Goal: Check status: Check status

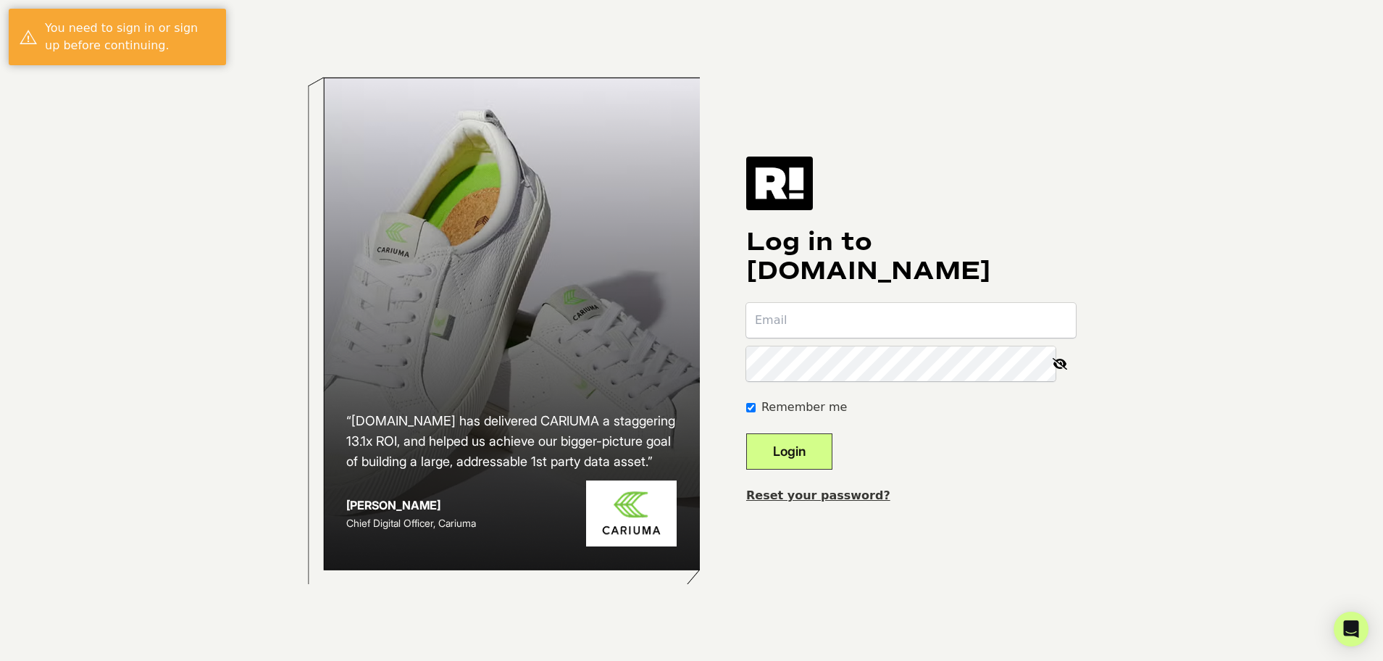
type input "dallas@mixhers.com"
click at [829, 443] on button "Login" at bounding box center [789, 451] width 86 height 36
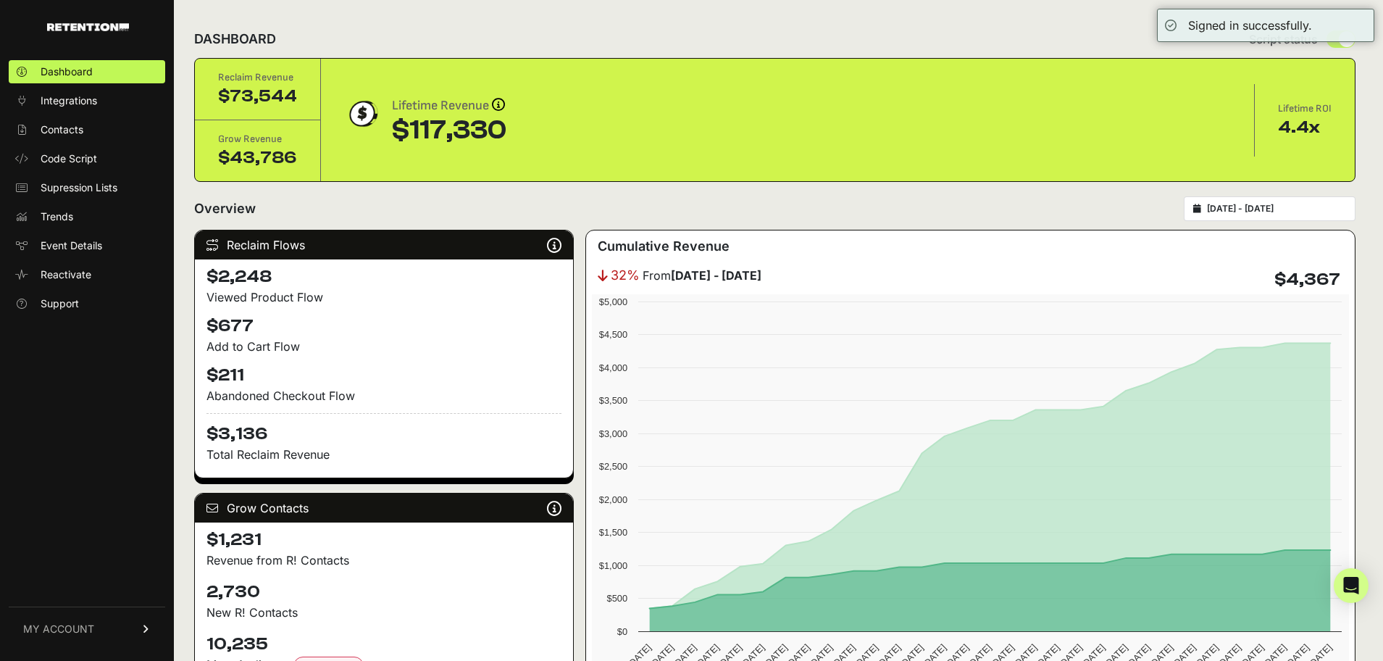
click at [1247, 207] on input "2025-08-19 - 2025-09-18" at bounding box center [1276, 209] width 139 height 12
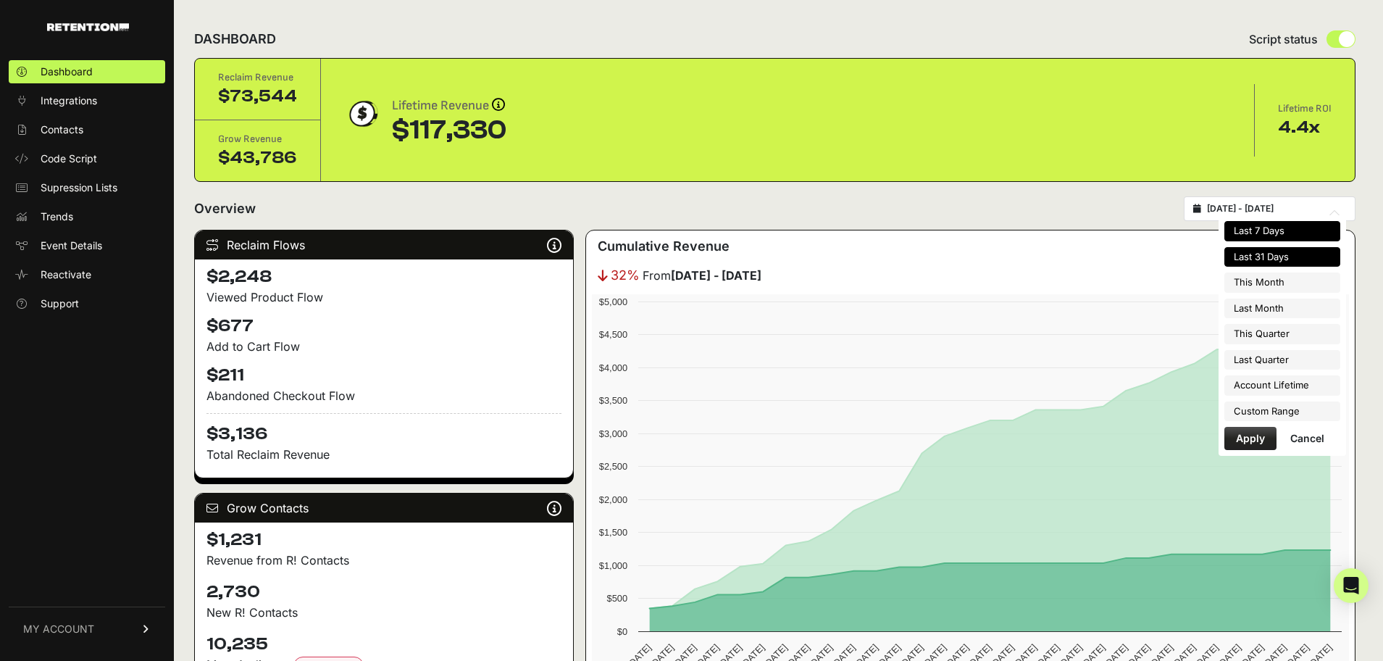
click at [1260, 227] on li "Last 7 Days" at bounding box center [1282, 231] width 116 height 20
type input "2025-09-12 - 2025-09-18"
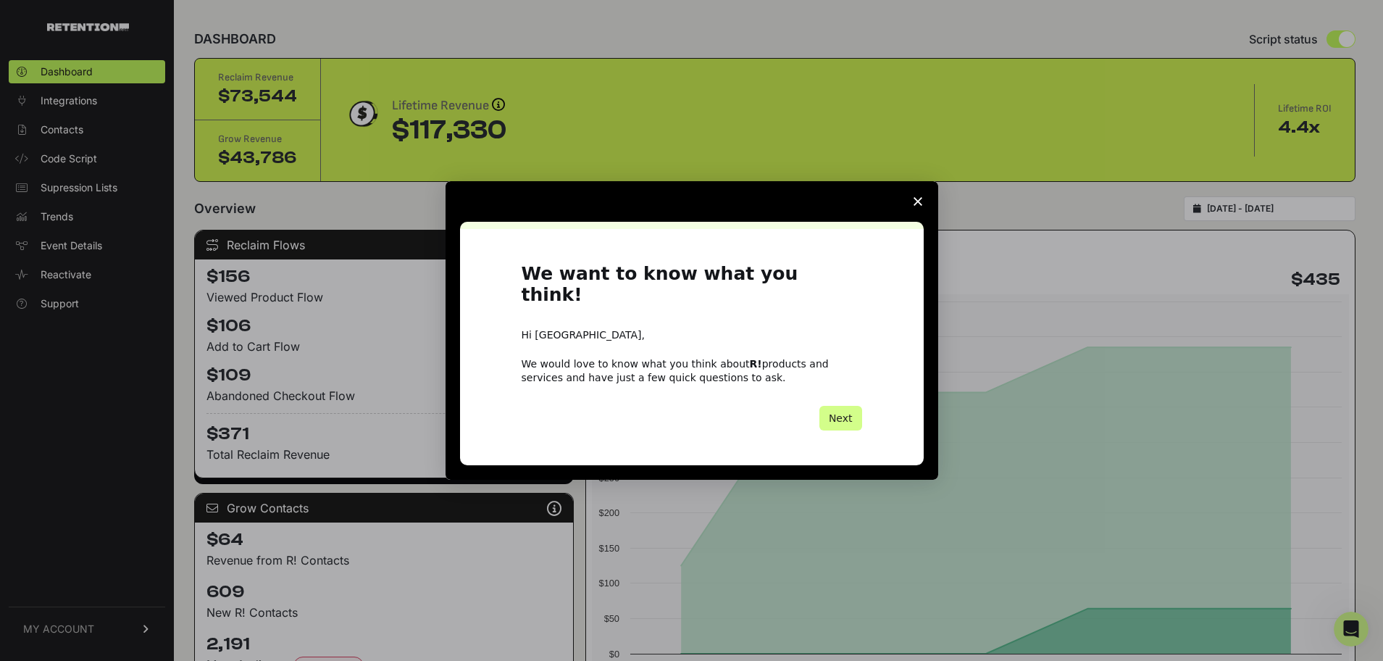
click at [917, 206] on icon "Close survey" at bounding box center [917, 201] width 9 height 9
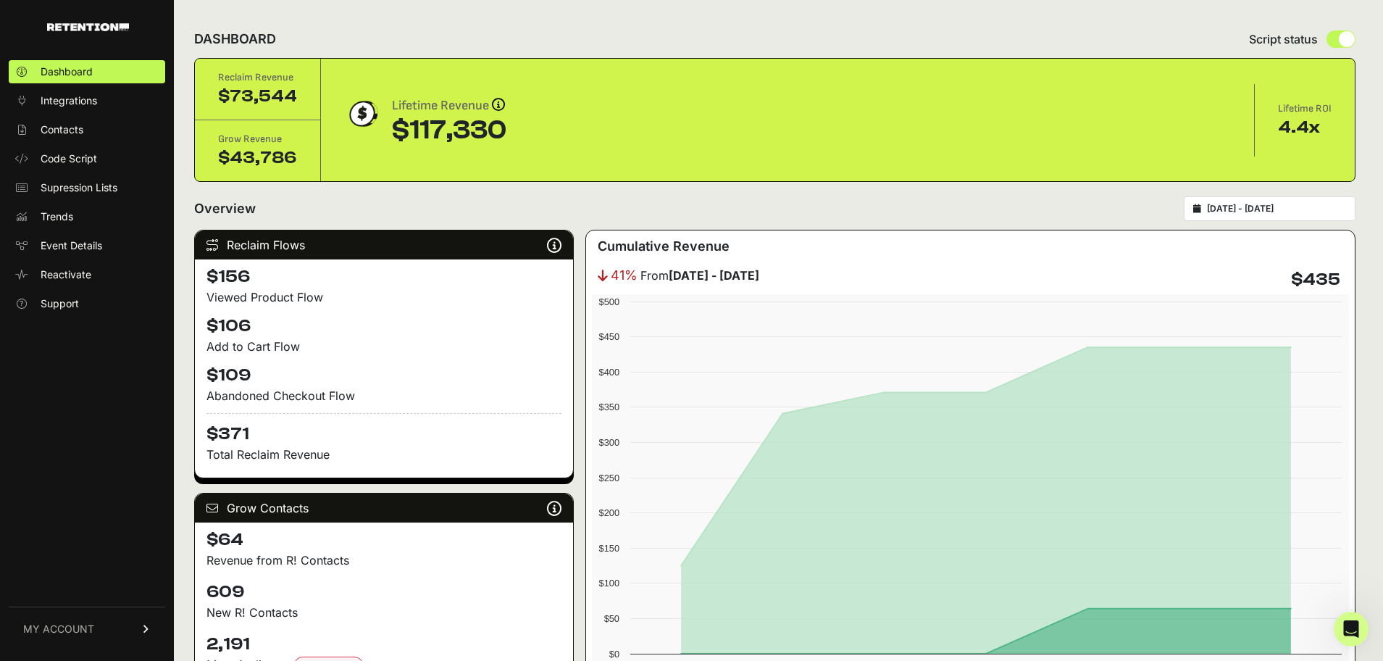
type input "2025-09-12"
type input "2025-09-18"
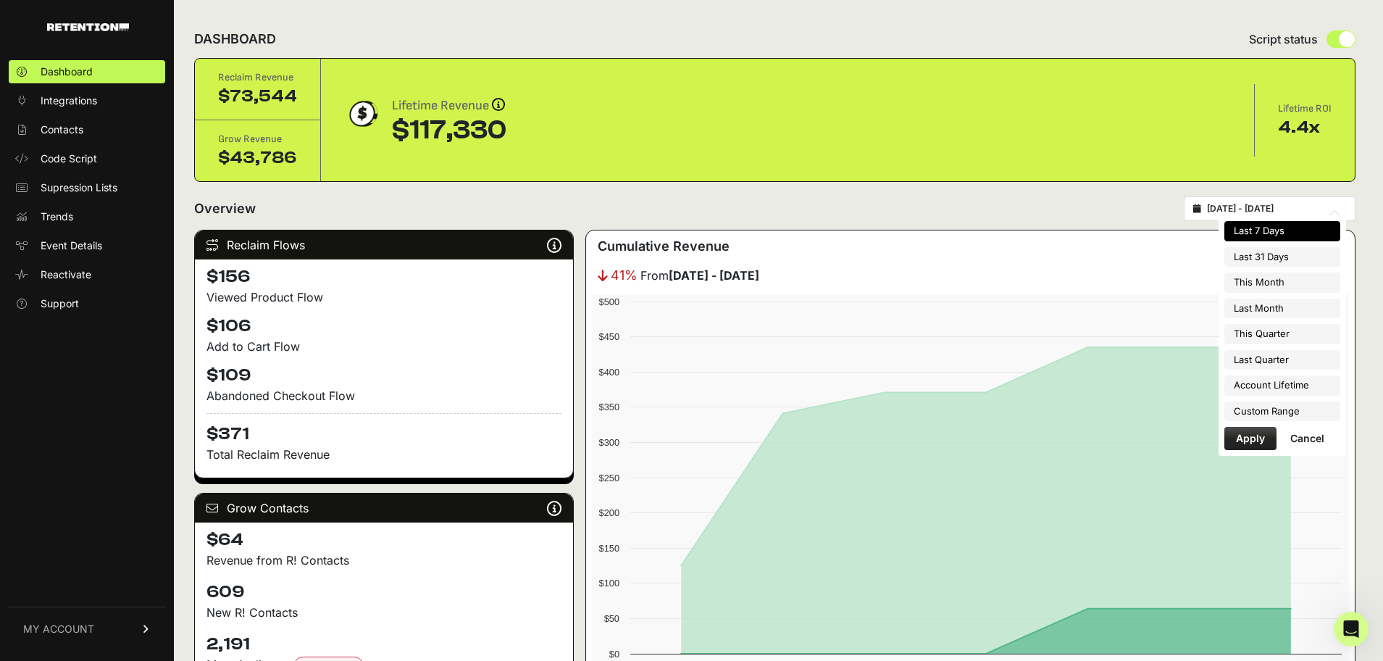
click at [1233, 210] on input "2025-09-12 - 2025-09-18" at bounding box center [1276, 209] width 139 height 12
type input "2025-08-01"
type input "2025-08-31"
type input "2025-07-01"
type input "2025-09-30"
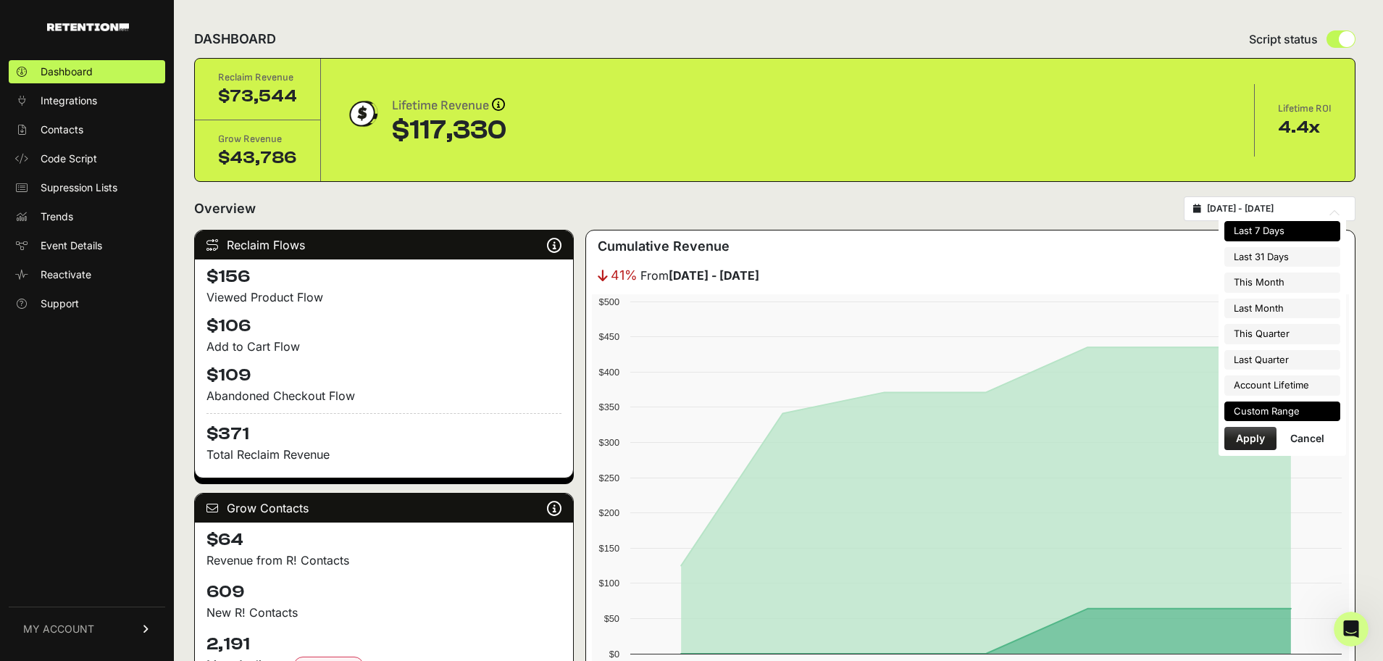
type input "2024-04-05"
type input "2025-09-18"
click at [1283, 412] on li "Custom Range" at bounding box center [1282, 411] width 116 height 20
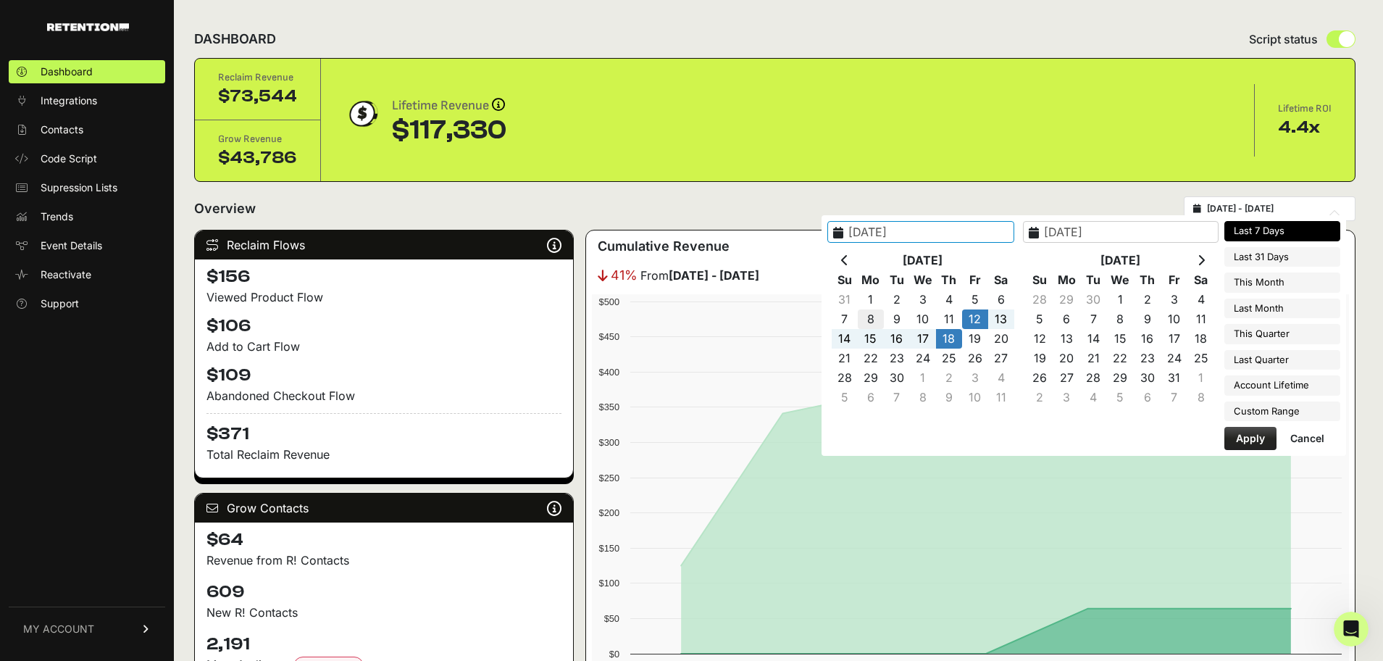
type input "2025-09-08"
type input "2025-09-14"
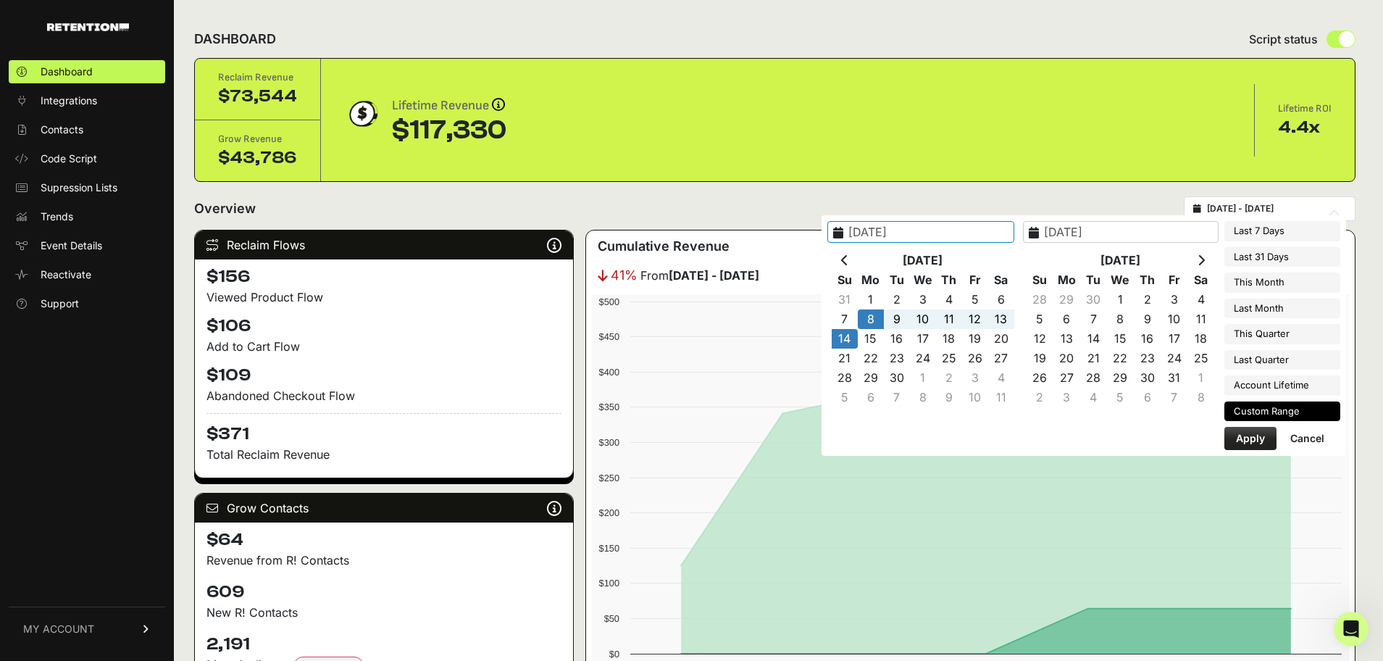
type input "2025-09-08"
click at [1251, 436] on button "Apply" at bounding box center [1250, 438] width 52 height 23
type input "2025-09-08 - 2025-09-14"
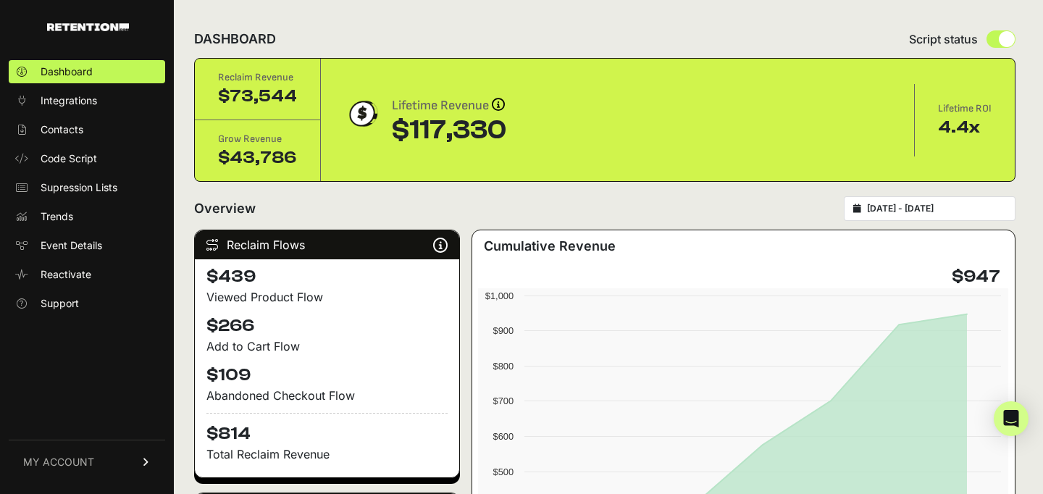
type input "2025-09-08"
type input "2025-09-14"
click at [914, 206] on input "2025-09-08 - 2025-09-14" at bounding box center [936, 209] width 139 height 12
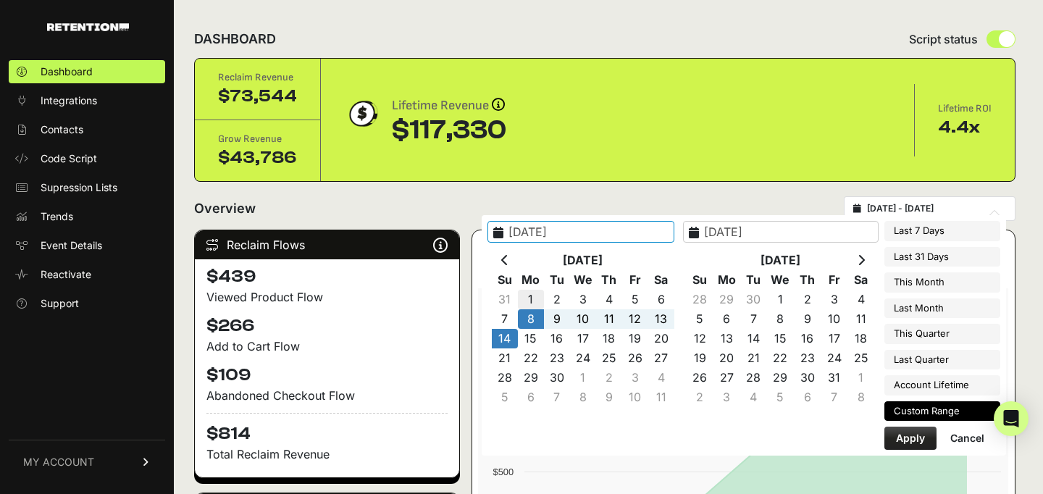
type input "2025-09-01"
type input "2025-09-07"
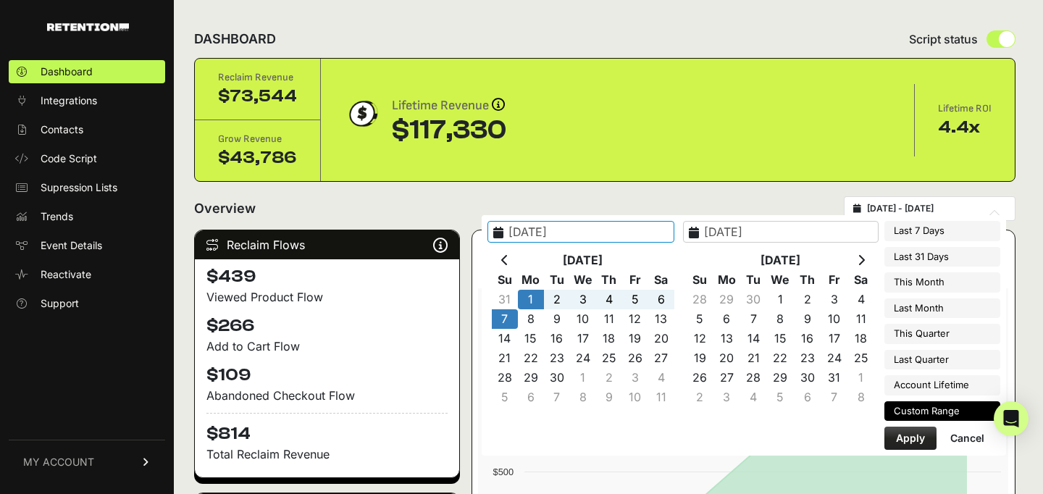
type input "2025-09-01"
click at [897, 438] on button "Apply" at bounding box center [910, 438] width 52 height 23
type input "2025-09-01 - 2025-09-07"
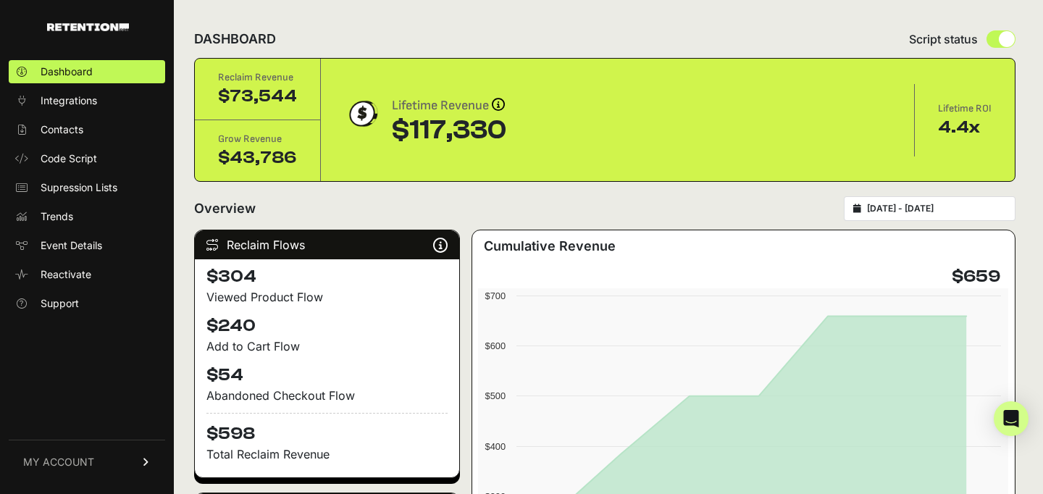
type input "[DATE]"
click at [944, 207] on input "[DATE] - [DATE]" at bounding box center [936, 209] width 139 height 12
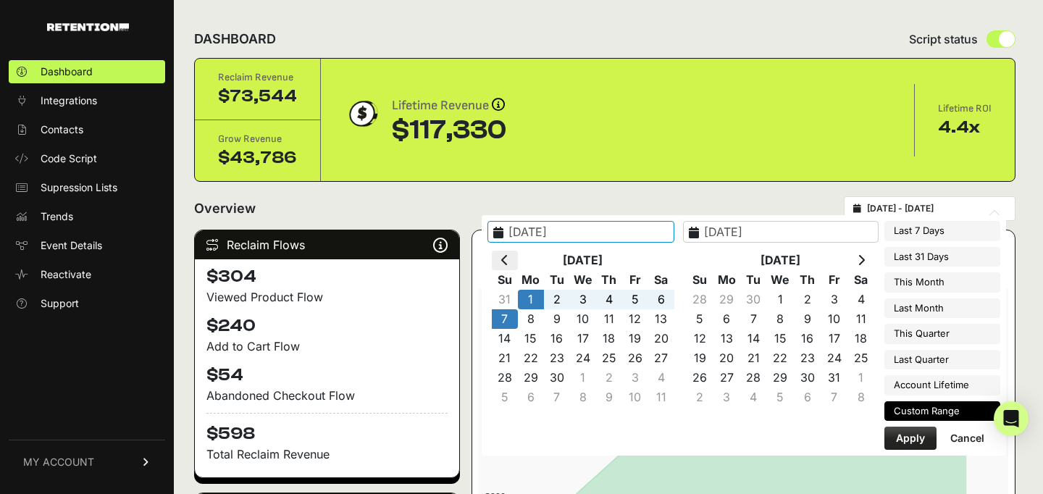
click at [508, 260] on icon at bounding box center [504, 260] width 7 height 12
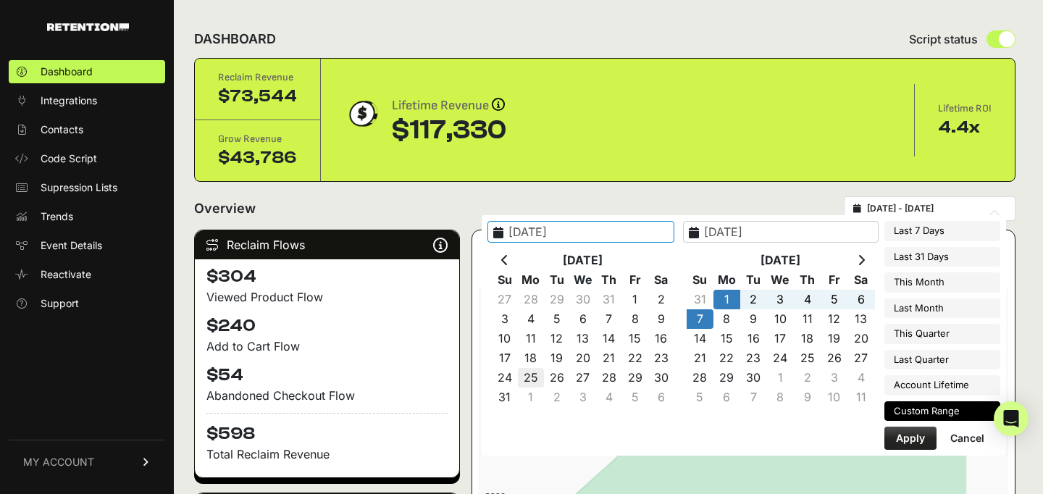
type input "[DATE]"
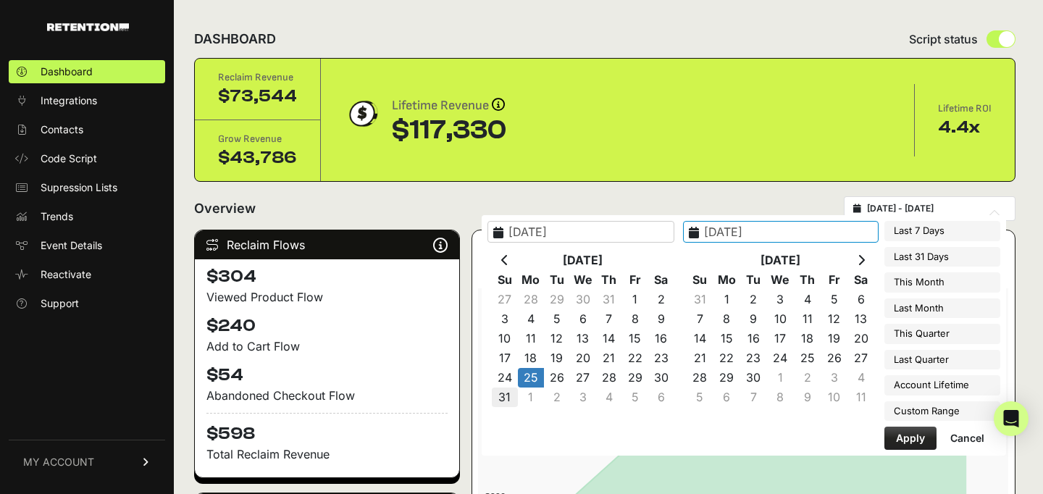
type input "[DATE]"
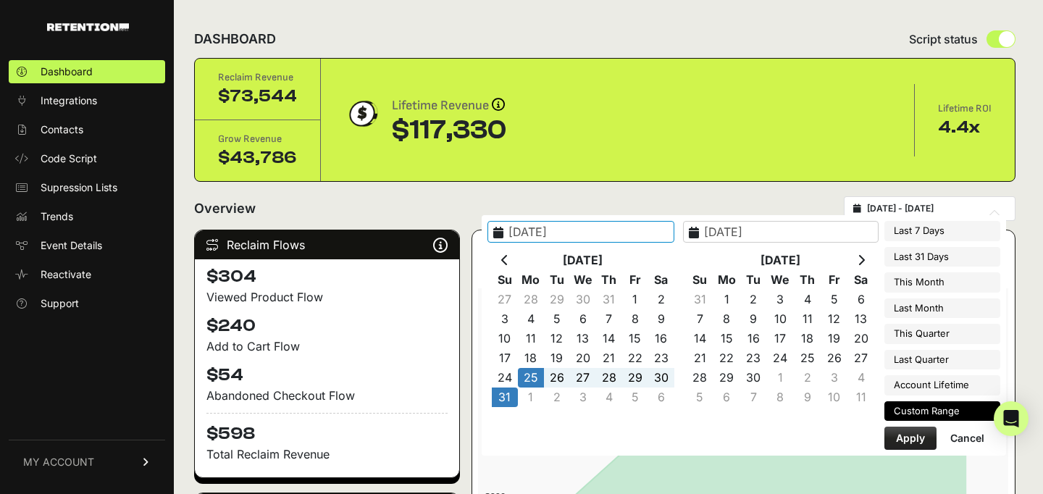
type input "[DATE]"
click at [907, 440] on button "Apply" at bounding box center [910, 438] width 52 height 23
type input "[DATE] - [DATE]"
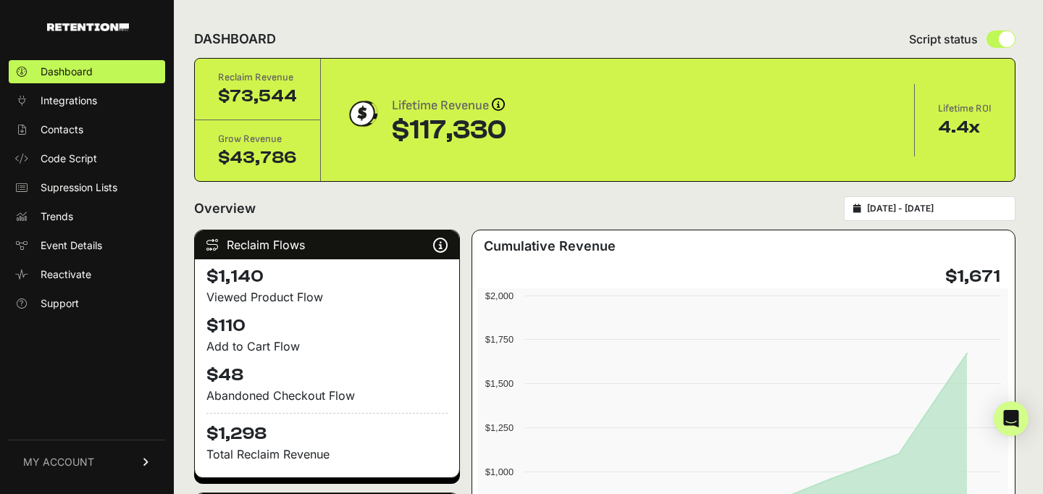
type input "[DATE]"
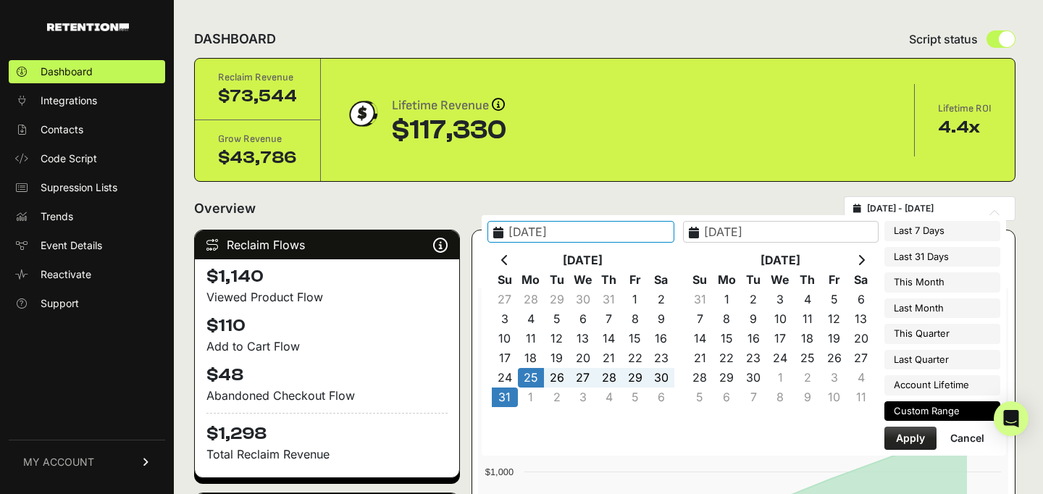
click at [932, 207] on input "[DATE] - [DATE]" at bounding box center [936, 209] width 139 height 12
type input "[DATE]"
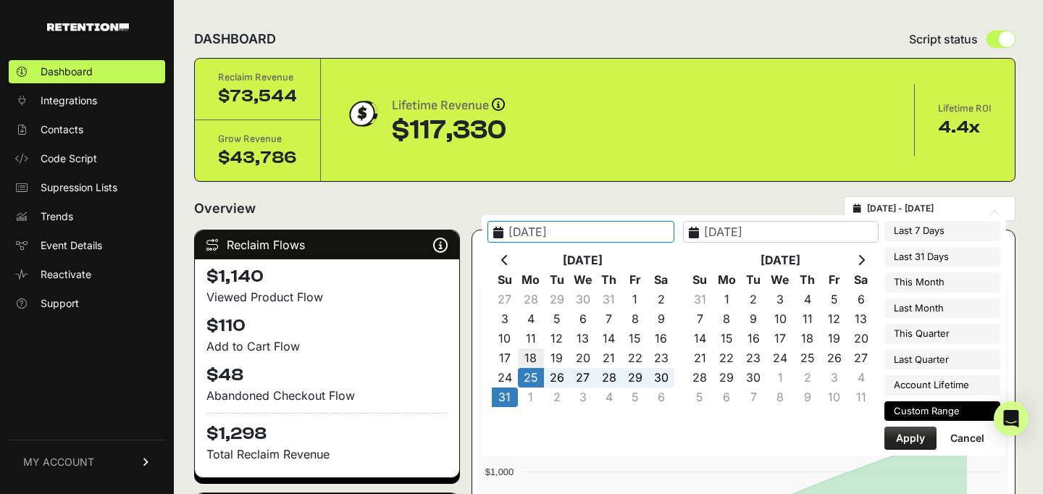
type input "[DATE]"
click at [903, 438] on button "Apply" at bounding box center [910, 438] width 52 height 23
type input "2025-08-18 - 2025-08-24"
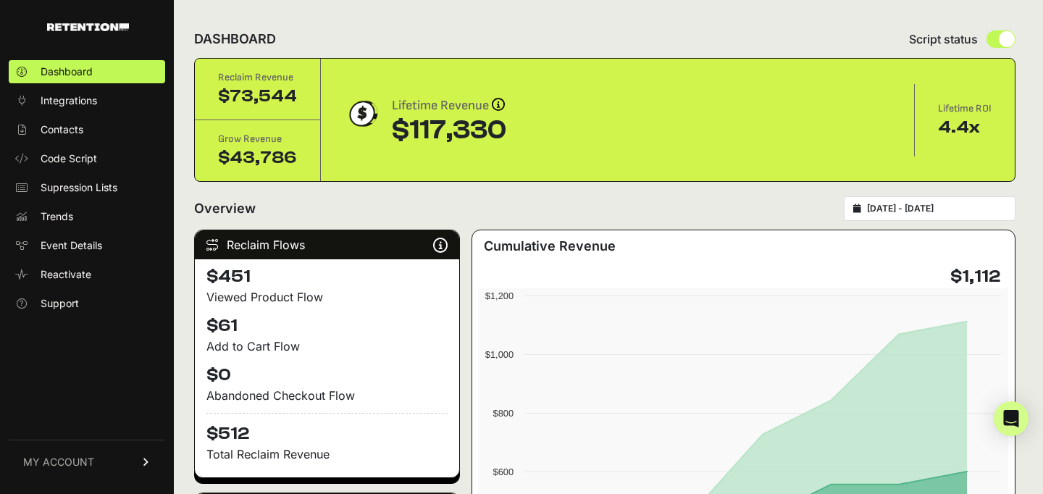
type input "[DATE]"
type input "2025-08-24"
click at [898, 206] on input "2025-08-18 - 2025-08-24" at bounding box center [936, 209] width 139 height 12
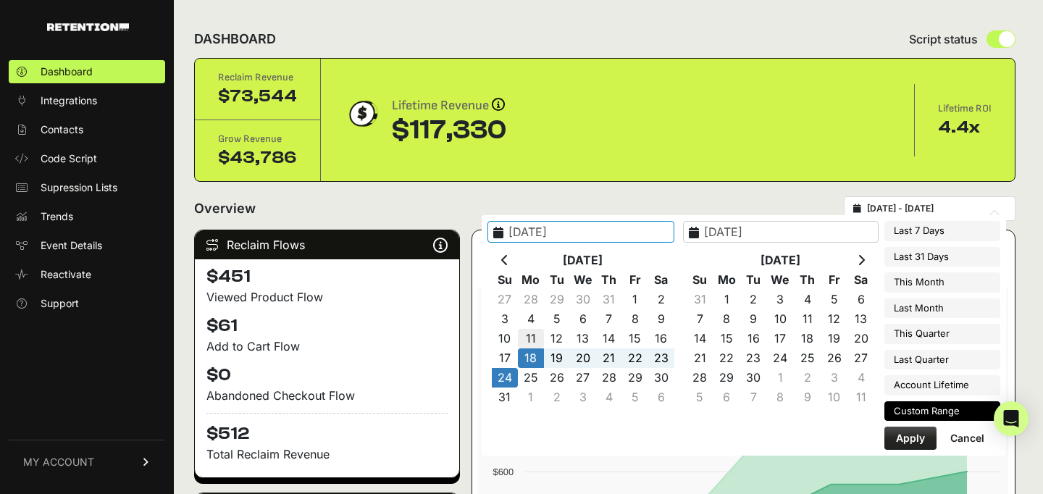
type input "2025-08-11"
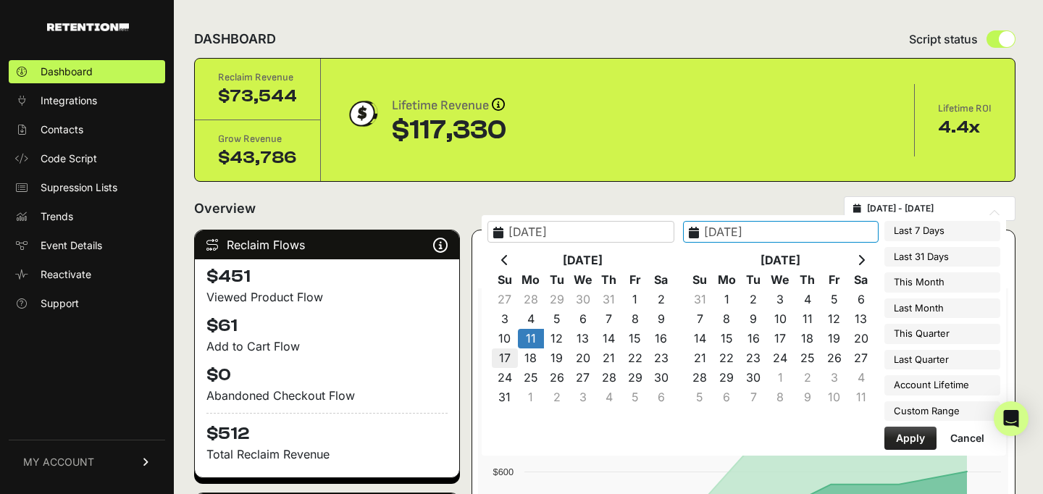
type input "2025-08-17"
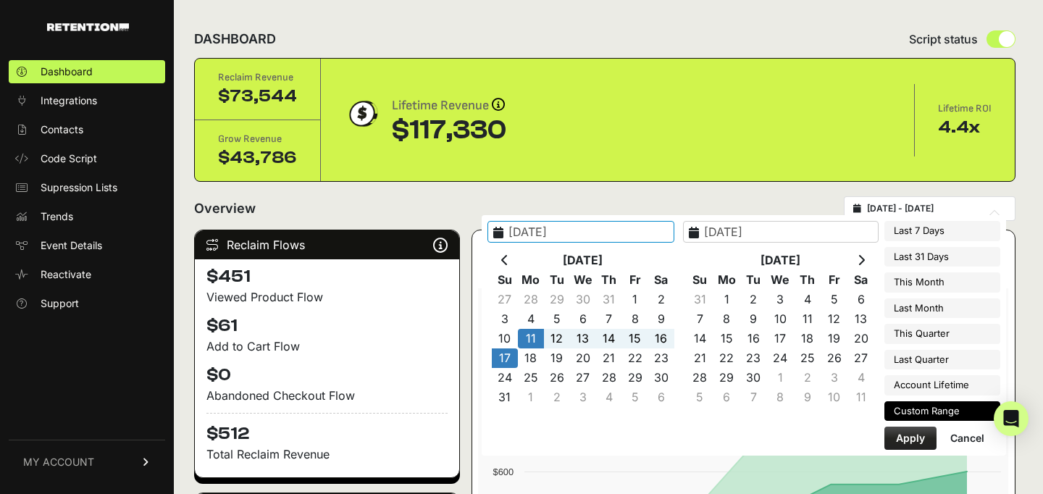
type input "2025-08-11"
click at [911, 440] on button "Apply" at bounding box center [910, 438] width 52 height 23
type input "2025-08-11 - 2025-08-17"
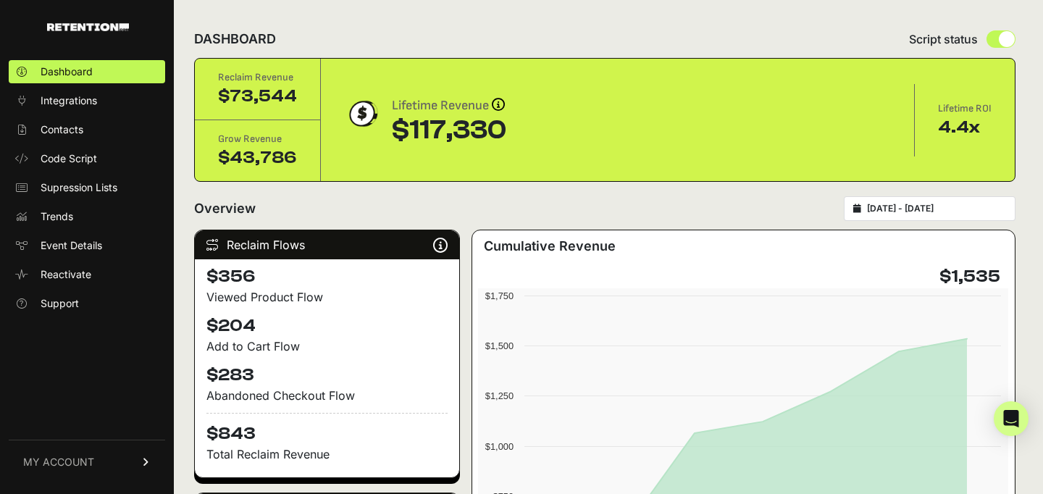
click at [921, 202] on div "[DATE] - [DATE]" at bounding box center [930, 208] width 172 height 25
type input "[DATE]"
click at [945, 206] on input "[DATE] - [DATE]" at bounding box center [936, 209] width 139 height 12
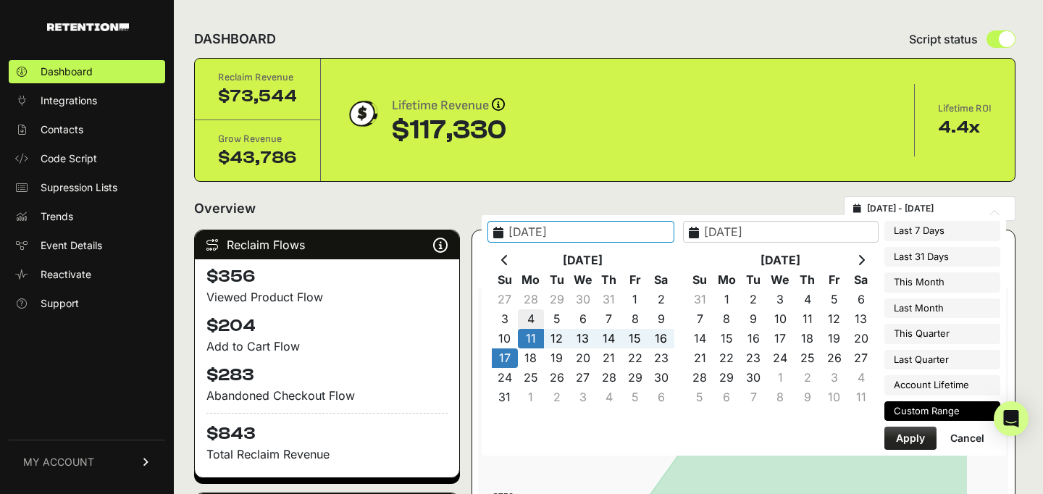
type input "[DATE]"
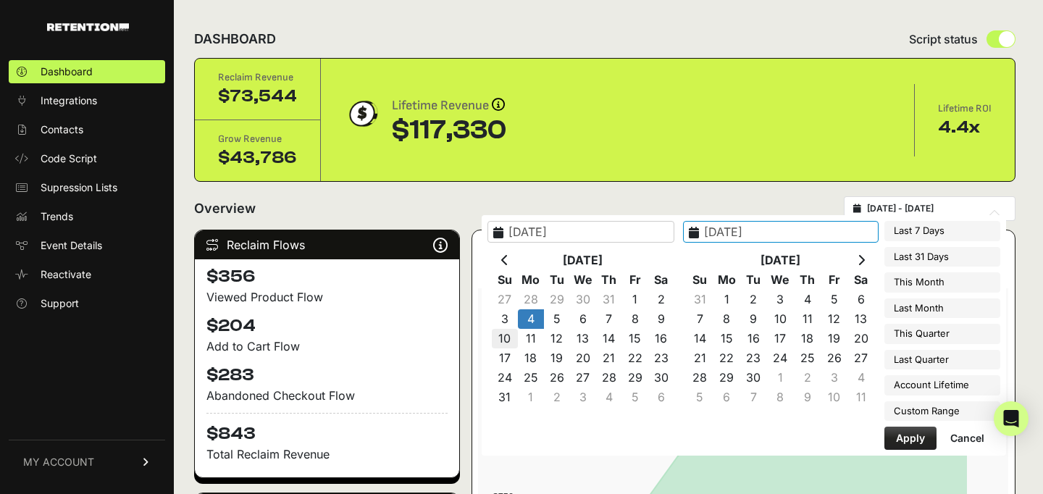
type input "[DATE]"
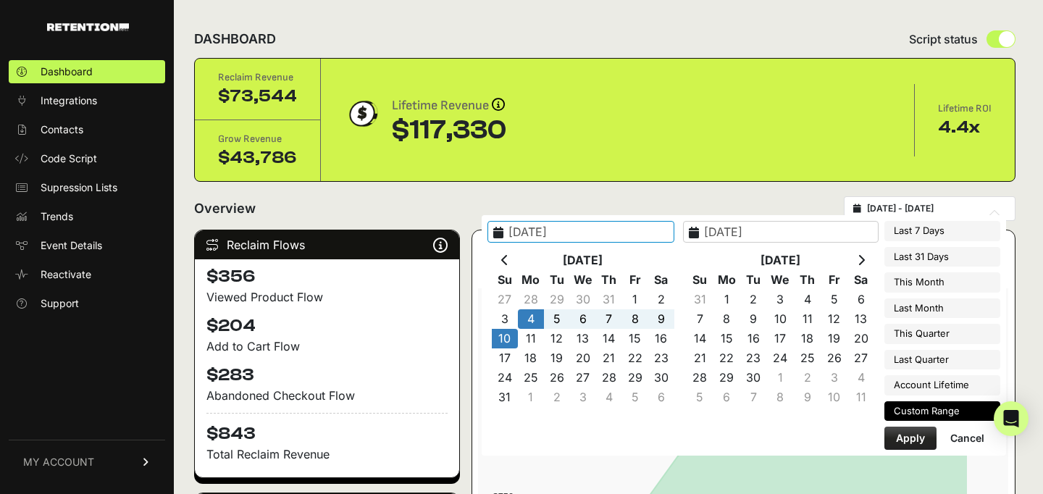
type input "[DATE]"
click at [902, 437] on button "Apply" at bounding box center [910, 438] width 52 height 23
type input "[DATE] - [DATE]"
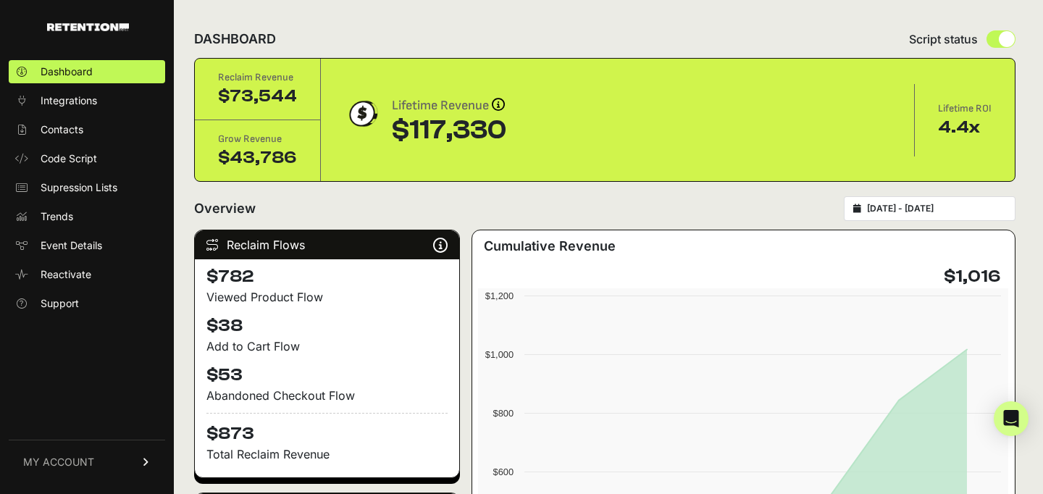
type input "[DATE]"
click at [946, 206] on input "[DATE] - [DATE]" at bounding box center [936, 209] width 139 height 12
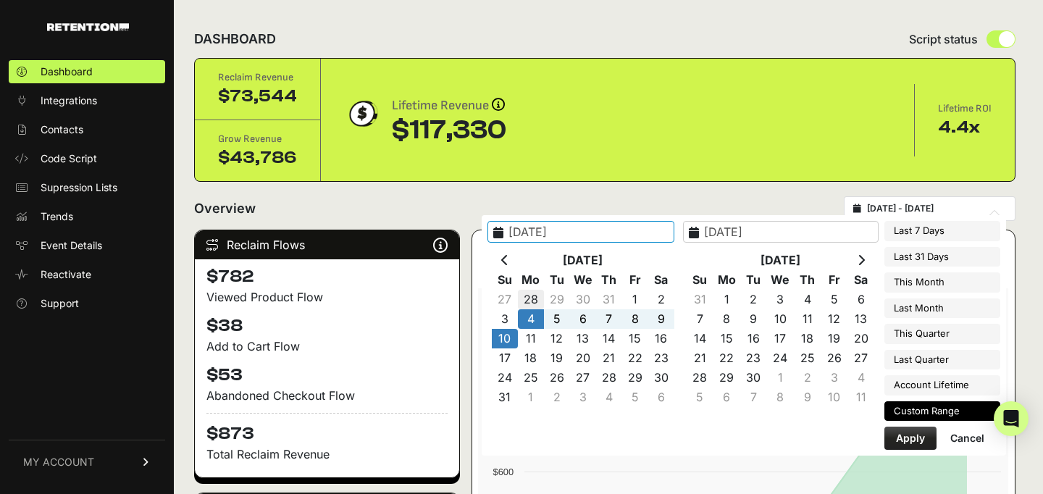
type input "[DATE]"
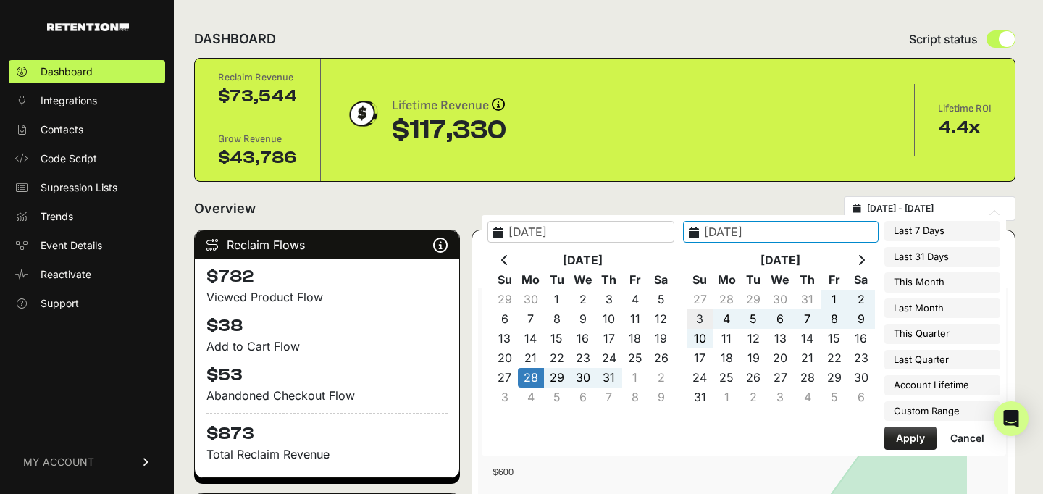
type input "[DATE]"
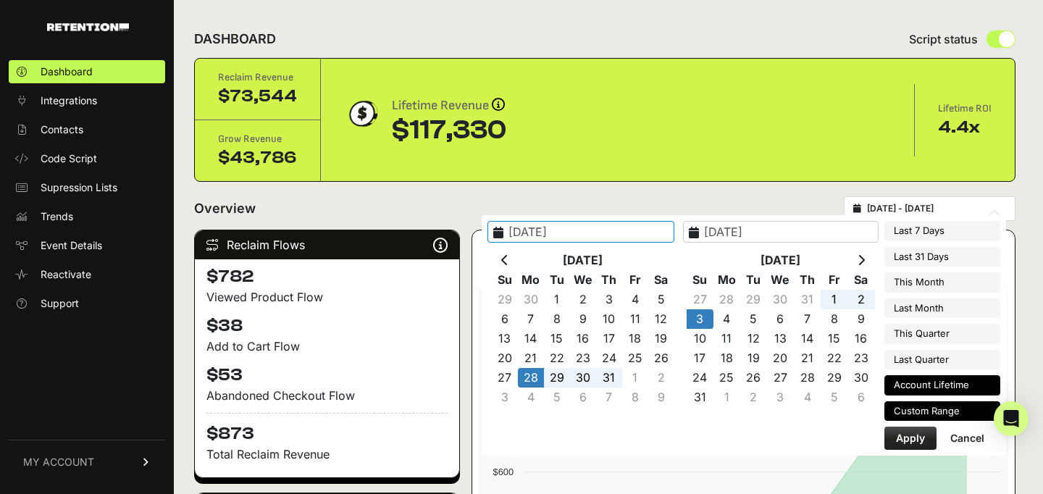
type input "[DATE]"
click at [915, 439] on button "Apply" at bounding box center [910, 438] width 52 height 23
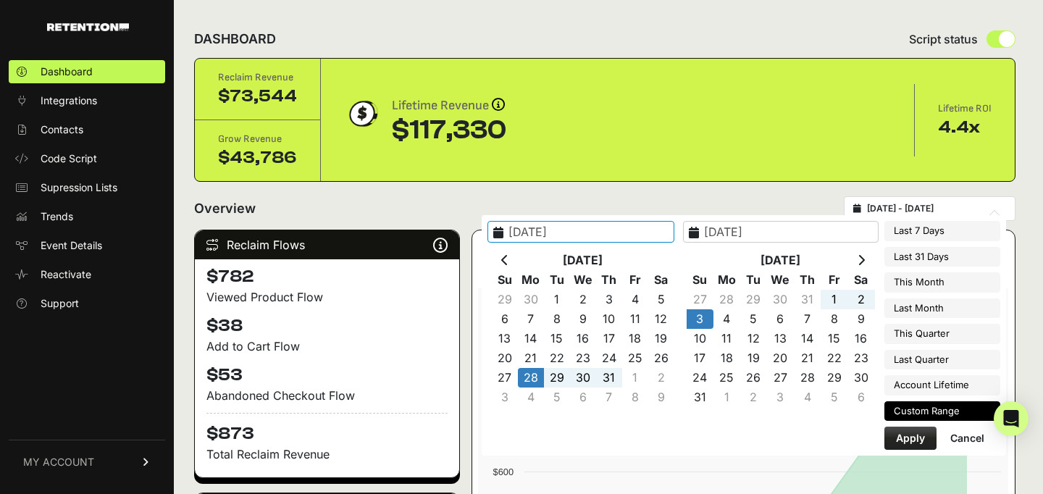
type input "[DATE] - [DATE]"
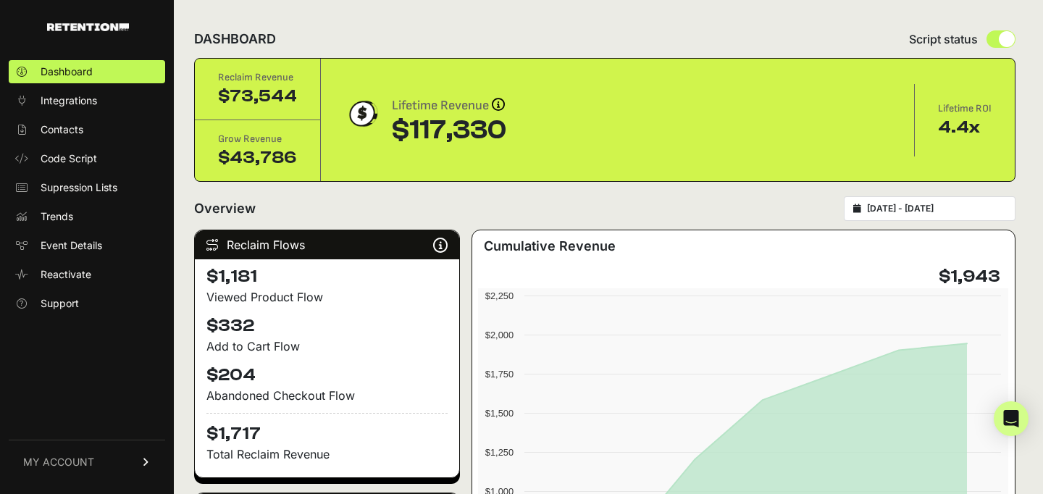
drag, startPoint x: 918, startPoint y: 201, endPoint x: 921, endPoint y: 214, distance: 14.1
click at [918, 201] on div "2025-07-28 - 2025-08-03" at bounding box center [930, 208] width 172 height 25
type input "2025-07-28"
type input "2025-08-03"
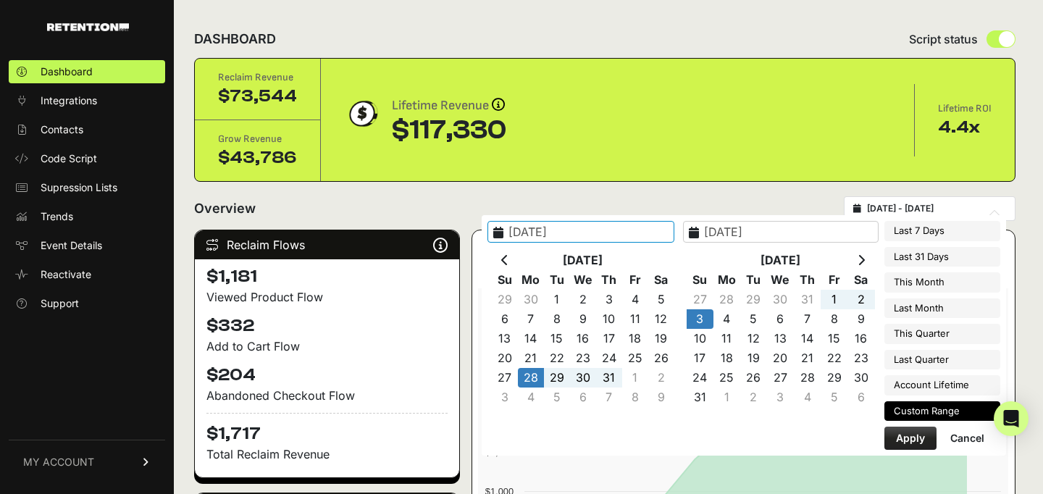
click at [921, 210] on input "2025-07-28 - 2025-08-03" at bounding box center [936, 209] width 139 height 12
type input "2025-09-12"
type input "2025-09-18"
type input "2025-07-28"
type input "2025-08-03"
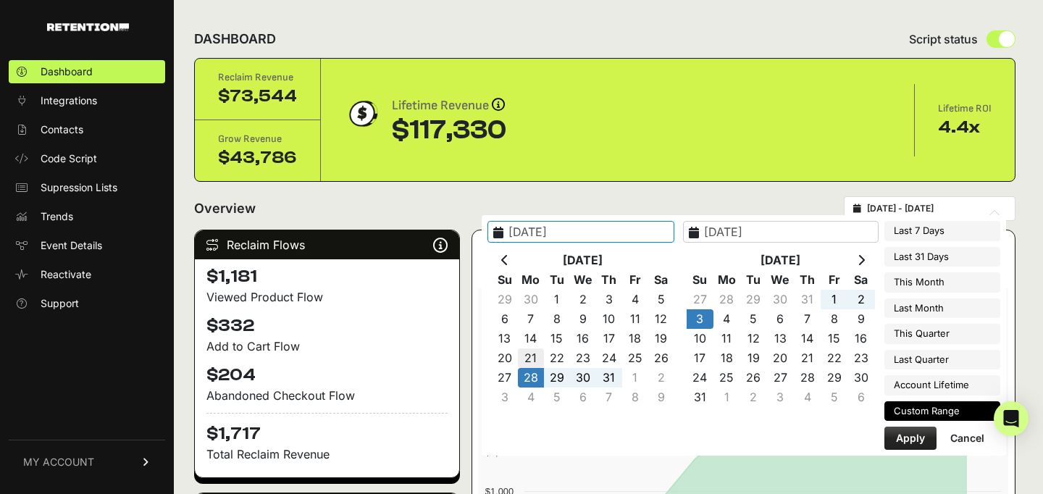
type input "2025-07-21"
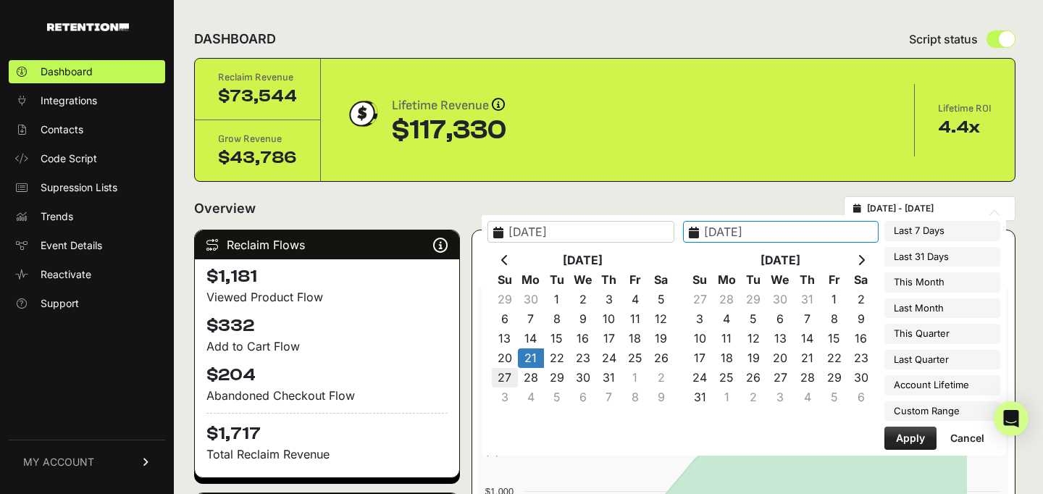
type input "2025-07-27"
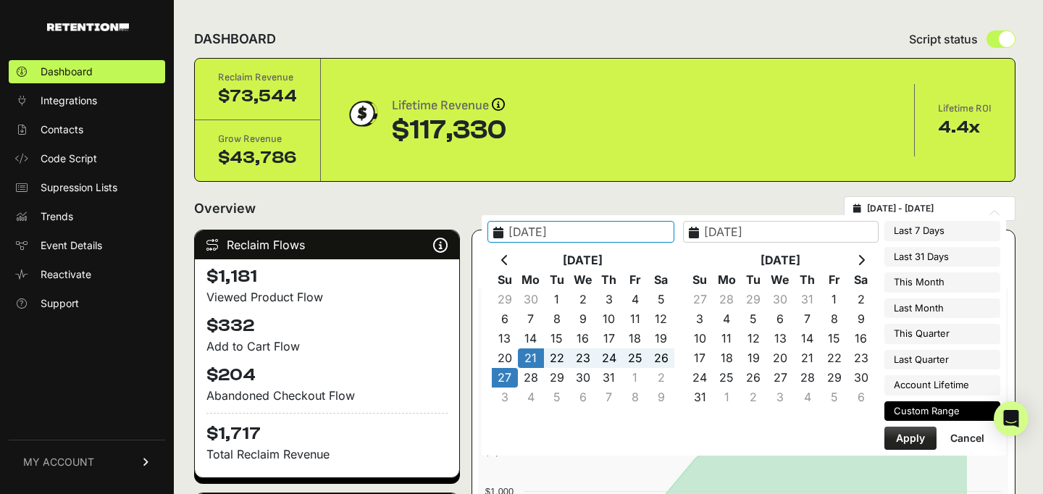
type input "2025-07-21"
click at [916, 436] on button "Apply" at bounding box center [910, 438] width 52 height 23
type input "2025-07-21 - 2025-07-27"
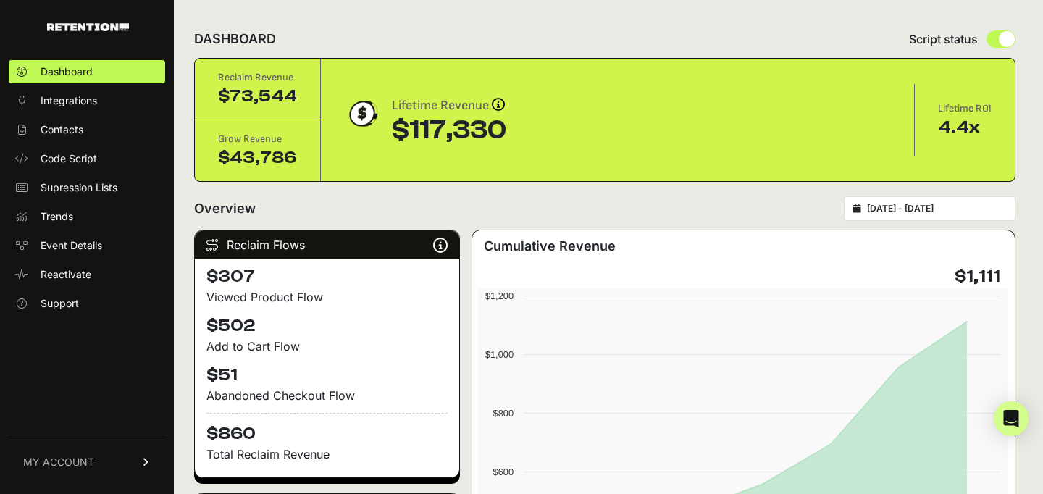
type input "[DATE]"
click at [917, 210] on input "[DATE] - [DATE]" at bounding box center [936, 209] width 139 height 12
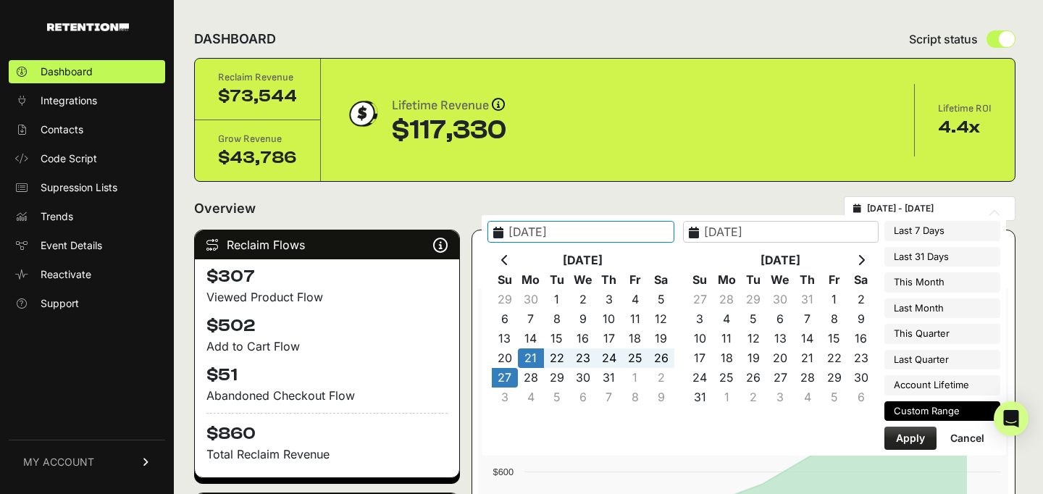
type input "[DATE]"
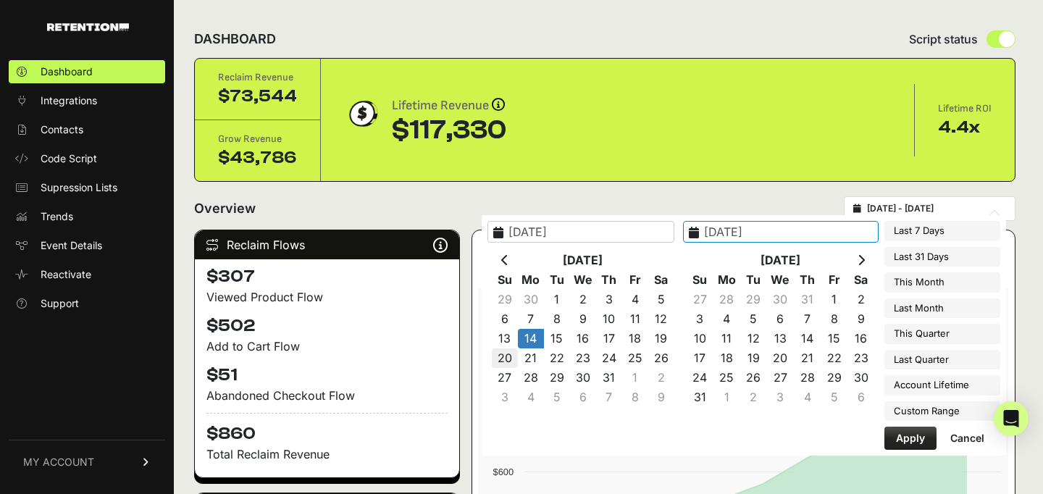
type input "[DATE]"
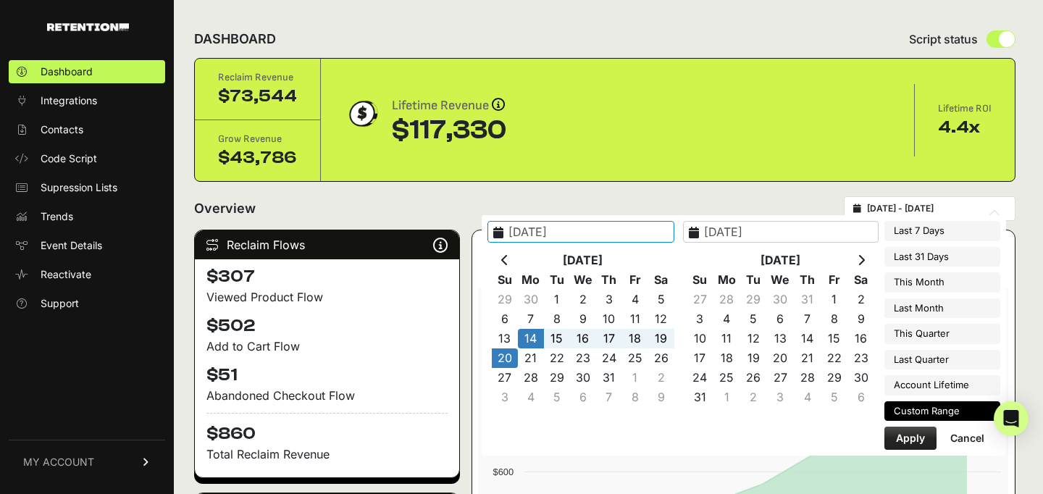
type input "[DATE]"
click at [905, 437] on button "Apply" at bounding box center [910, 438] width 52 height 23
type input "[DATE] - [DATE]"
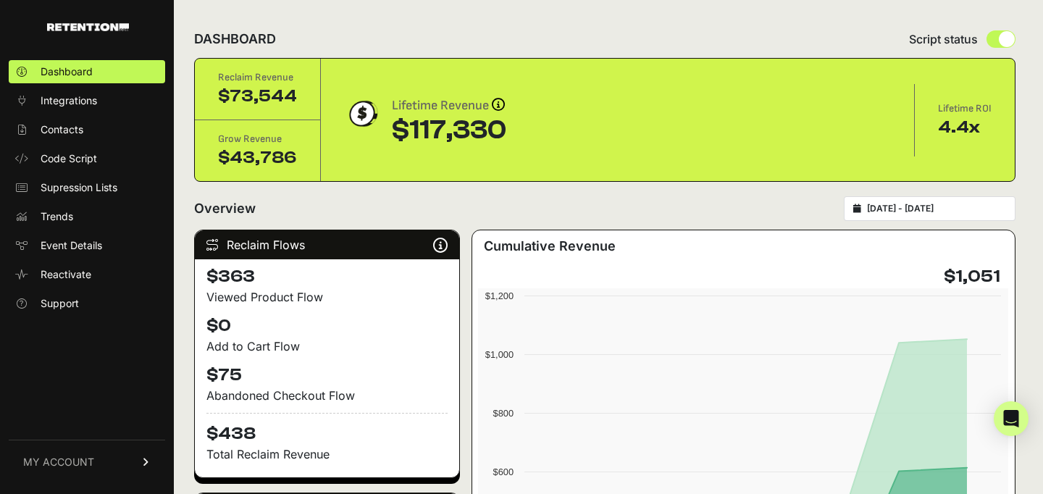
type input "[DATE]"
click at [936, 210] on input "[DATE] - [DATE]" at bounding box center [936, 209] width 139 height 12
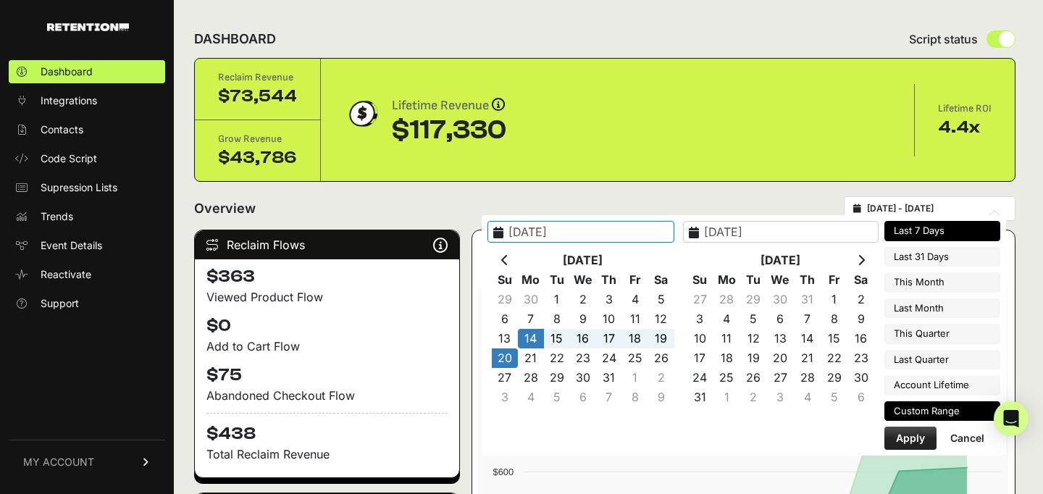
type input "[DATE]"
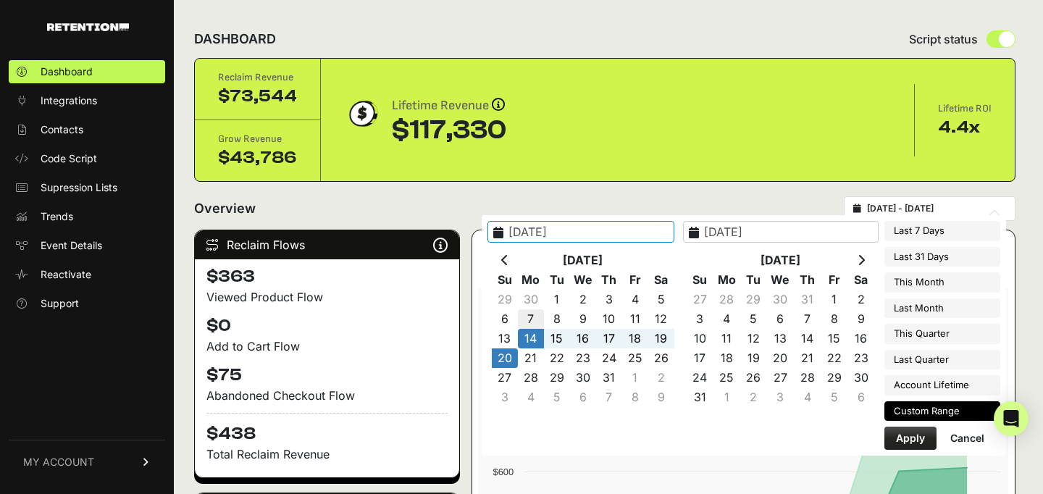
type input "[DATE]"
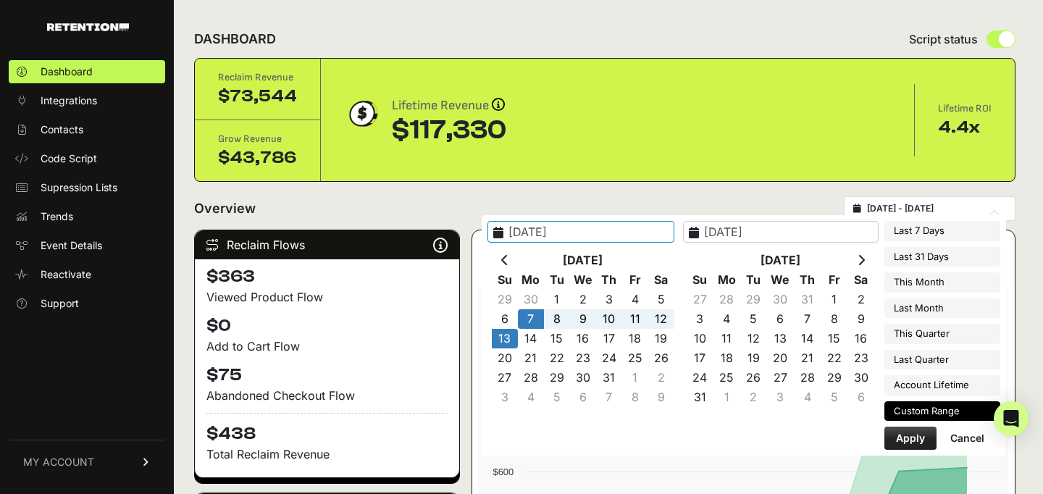
type input "[DATE]"
click at [916, 443] on button "Apply" at bounding box center [910, 438] width 52 height 23
type input "[DATE] - [DATE]"
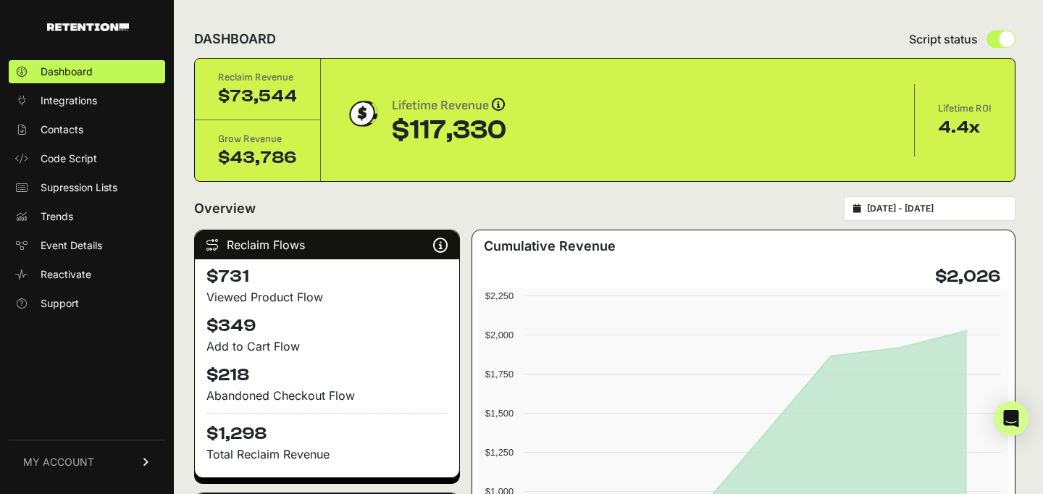
type input "[DATE]"
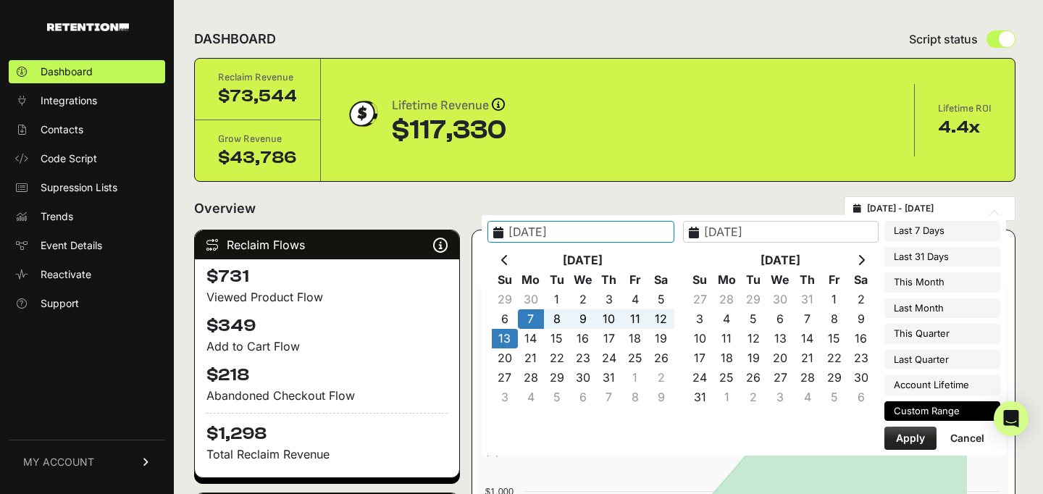
click at [931, 208] on input "[DATE] - [DATE]" at bounding box center [936, 209] width 139 height 12
type input "[DATE]"
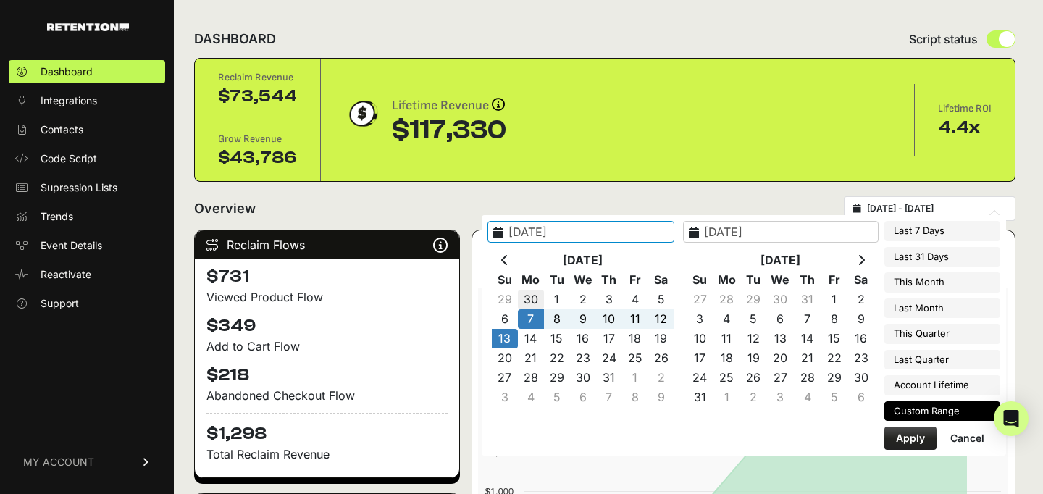
type input "[DATE]"
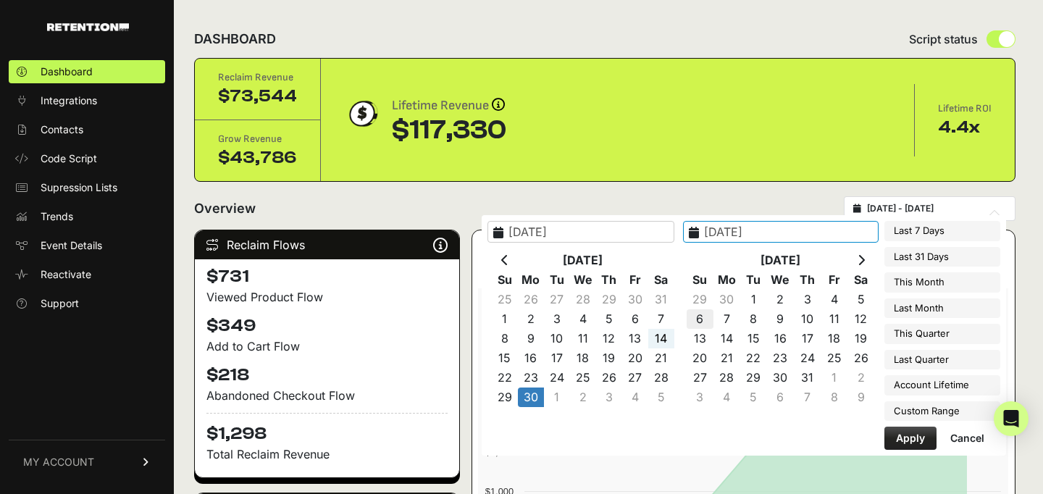
type input "[DATE]"
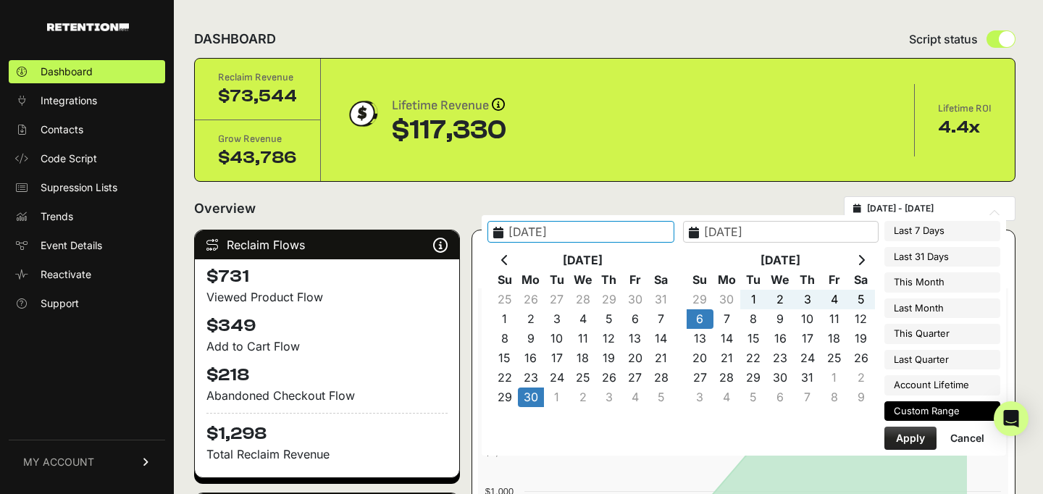
type input "[DATE]"
click at [910, 440] on button "Apply" at bounding box center [910, 438] width 52 height 23
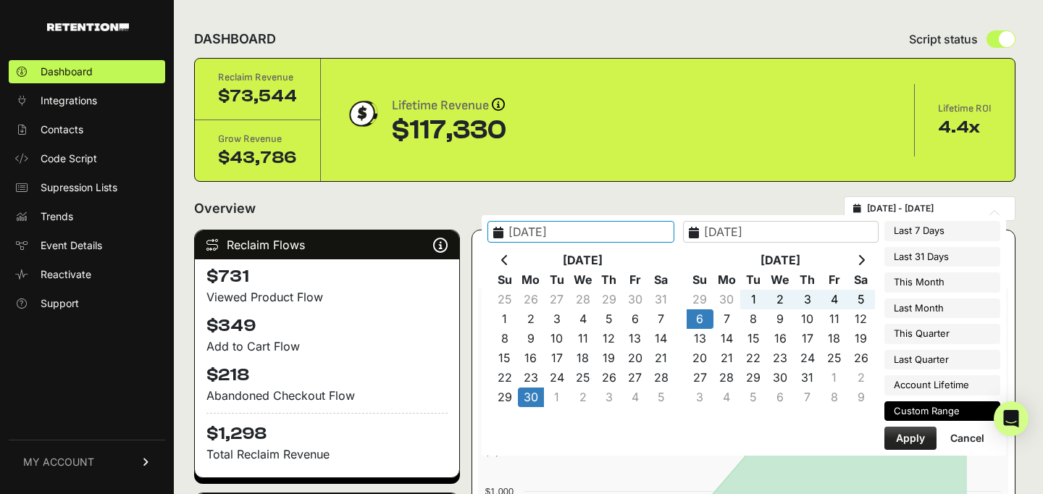
type input "[DATE] - [DATE]"
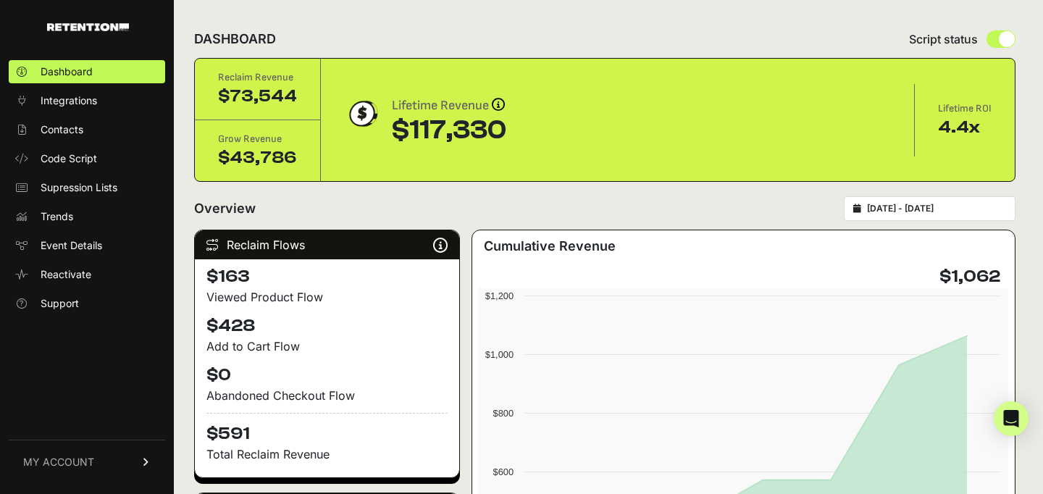
type input "[DATE]"
click at [921, 208] on input "[DATE] - [DATE]" at bounding box center [936, 209] width 139 height 12
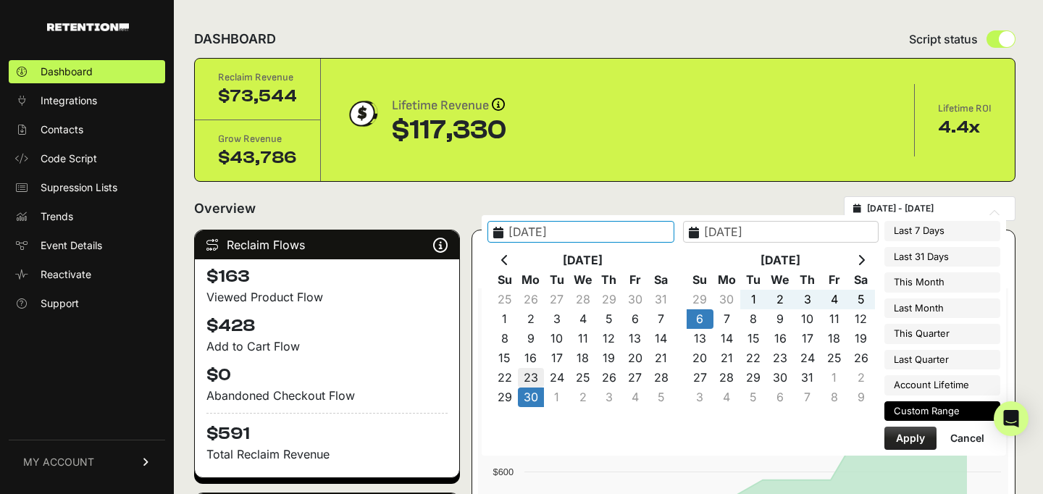
type input "[DATE]"
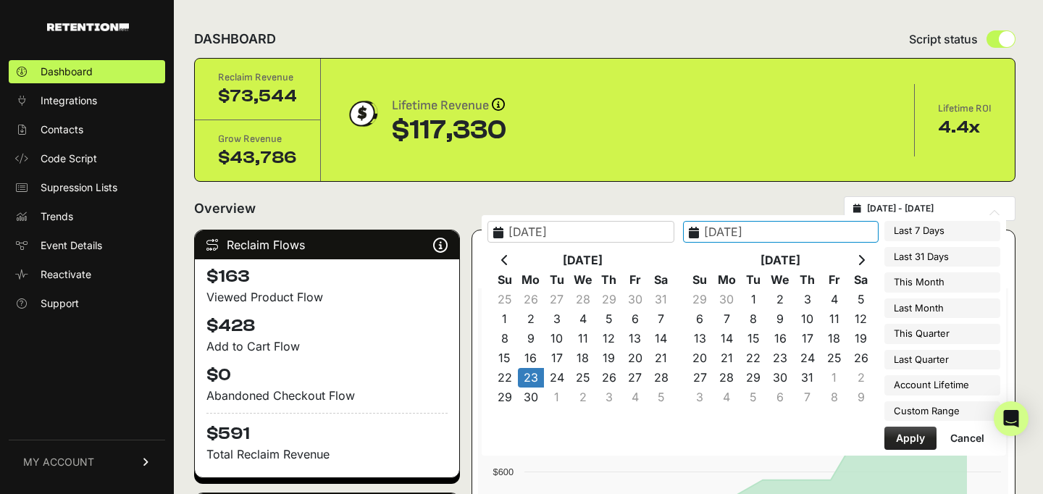
type input "[DATE]"
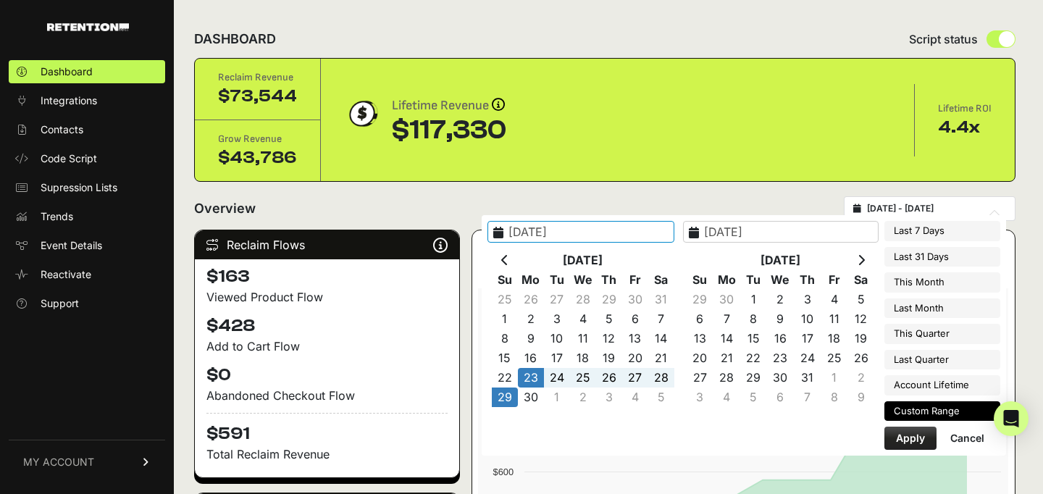
click at [911, 436] on button "Apply" at bounding box center [910, 438] width 52 height 23
type input "[DATE] - [DATE]"
